Goal: Information Seeking & Learning: Learn about a topic

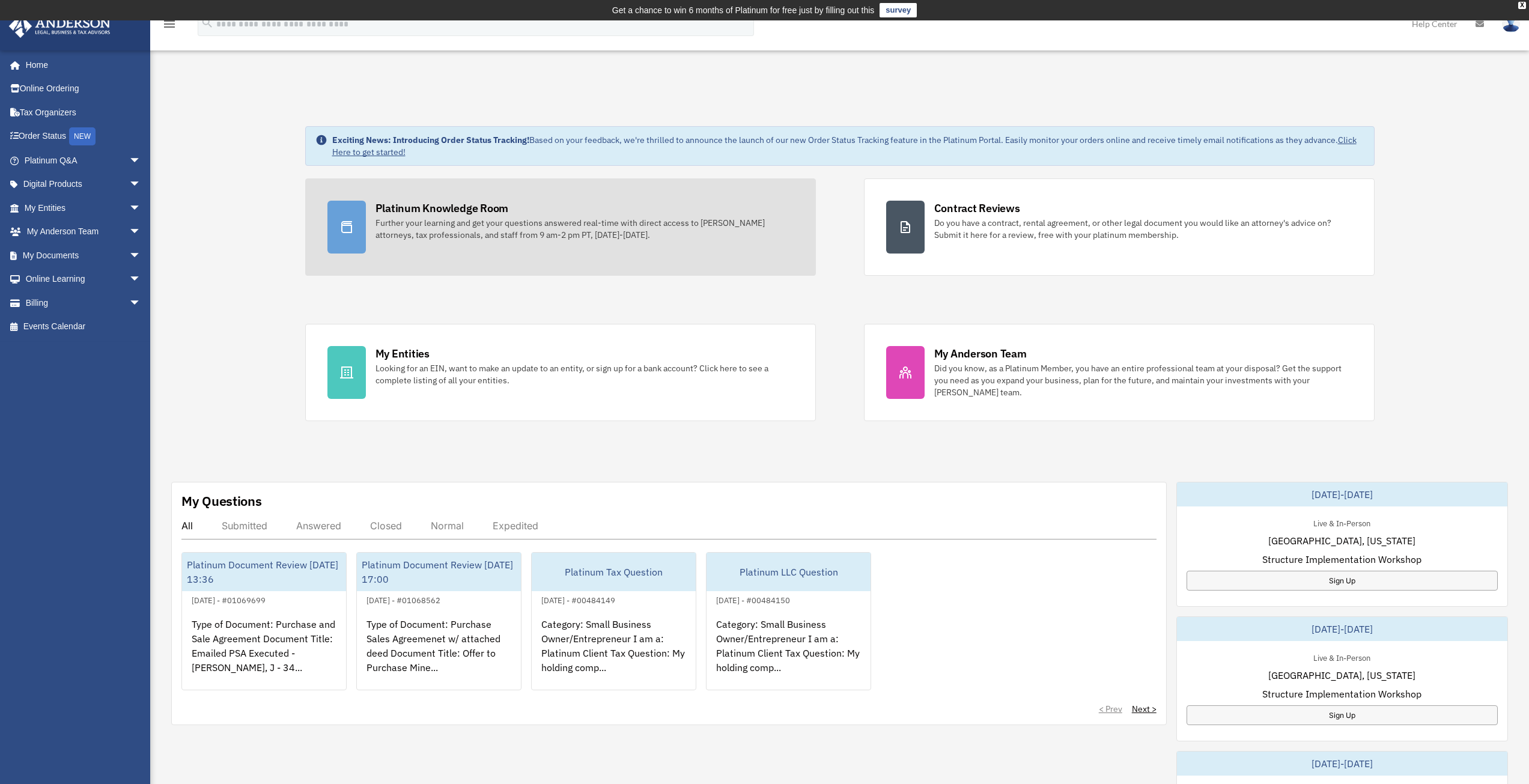
click at [455, 224] on div "Further your learning and get your questions answered real-time with direct acc…" at bounding box center [585, 229] width 418 height 24
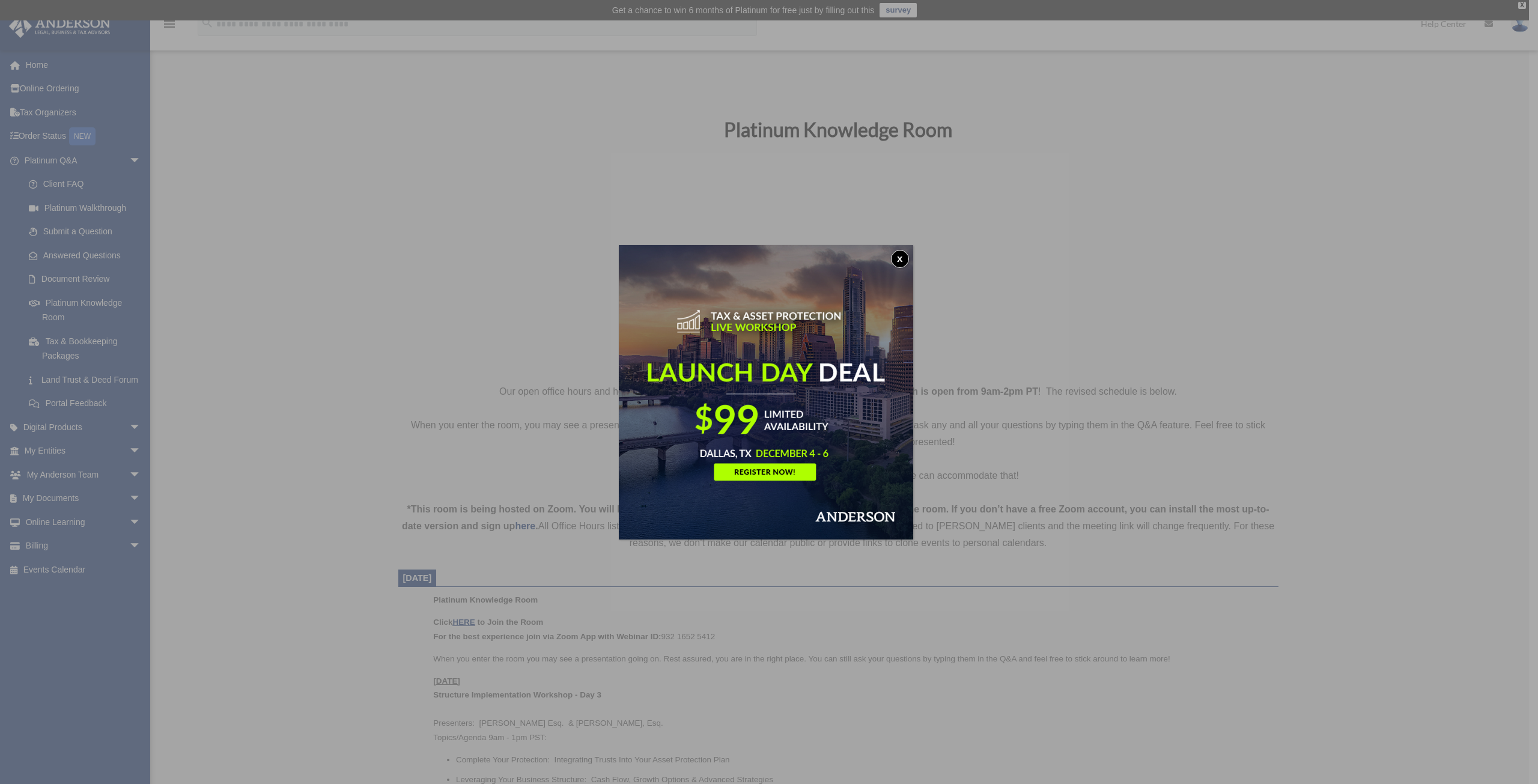
click at [902, 254] on button "x" at bounding box center [900, 259] width 18 height 18
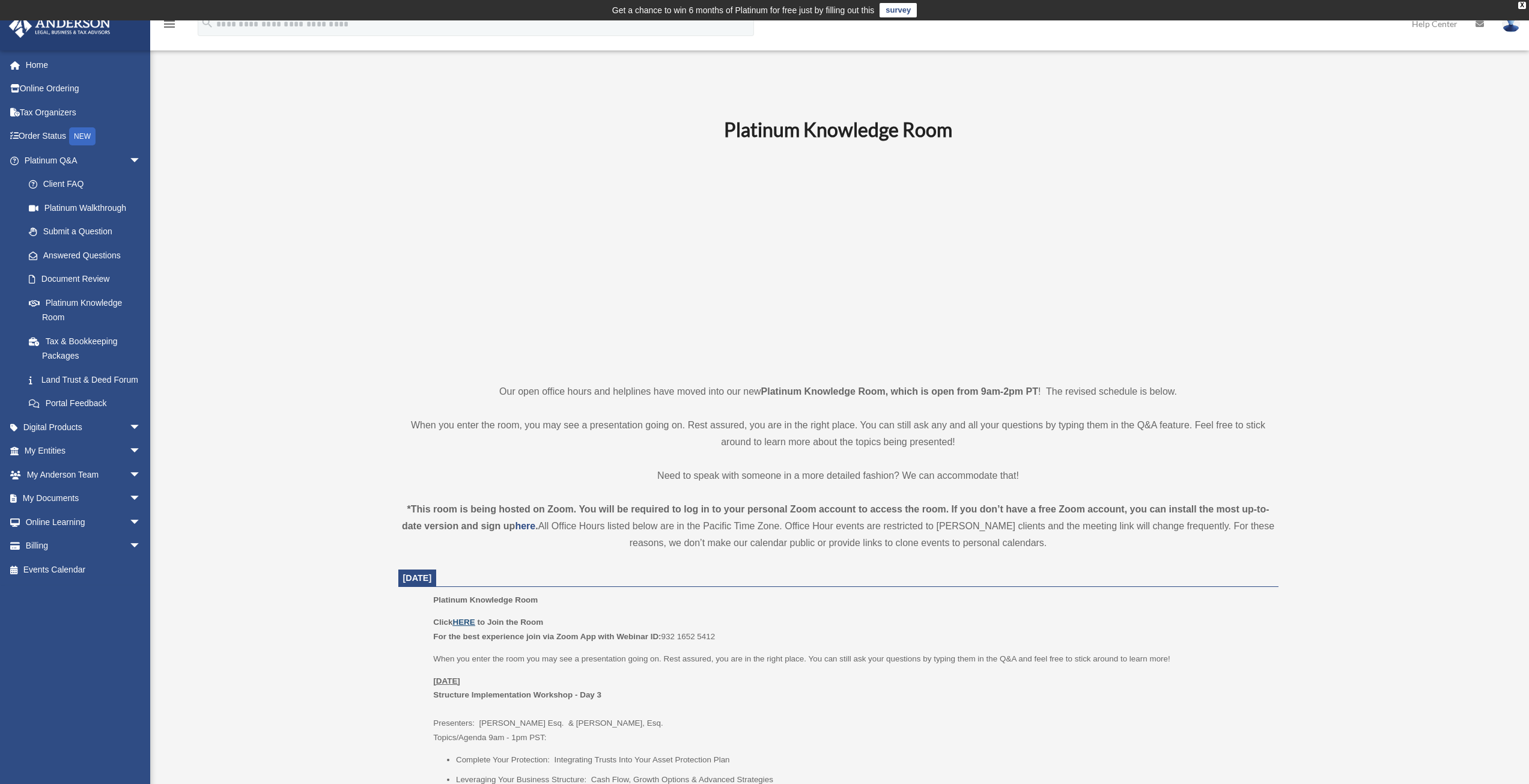
click at [472, 623] on u "HERE" at bounding box center [463, 622] width 22 height 9
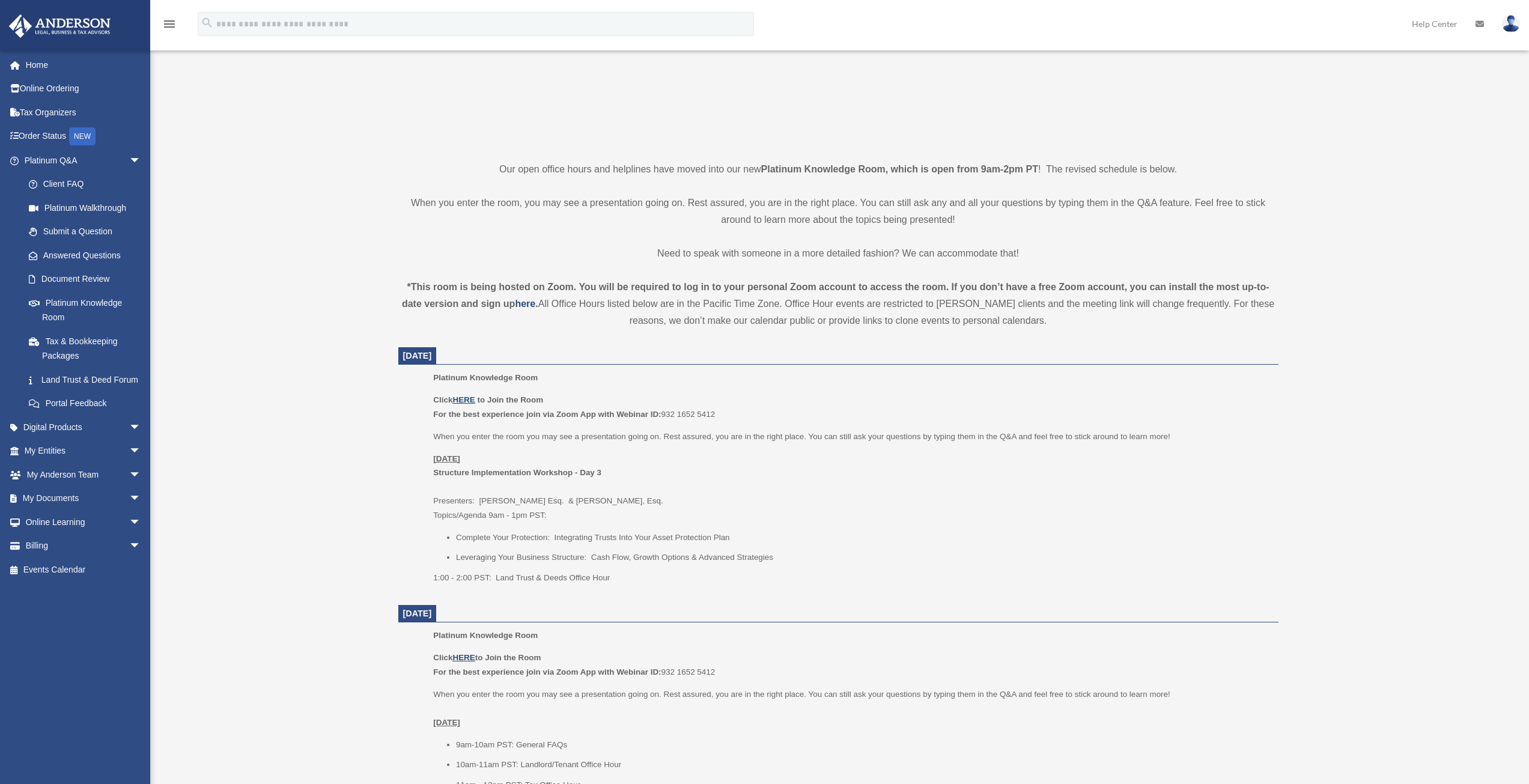
scroll to position [224, 0]
